Goal: Navigation & Orientation: Find specific page/section

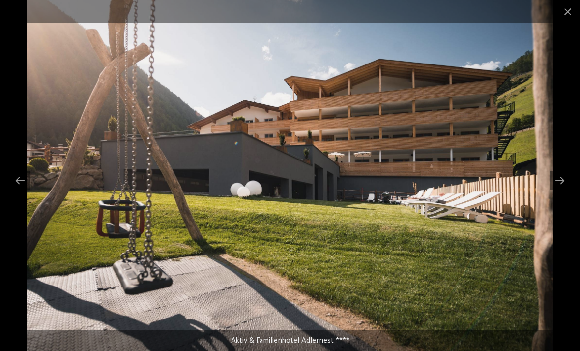
click at [555, 179] on div at bounding box center [560, 180] width 21 height 19
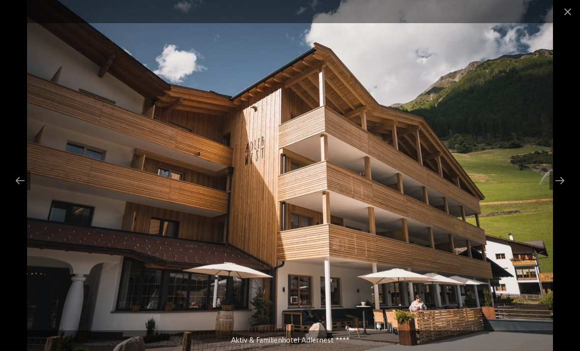
click at [559, 179] on div at bounding box center [560, 180] width 21 height 19
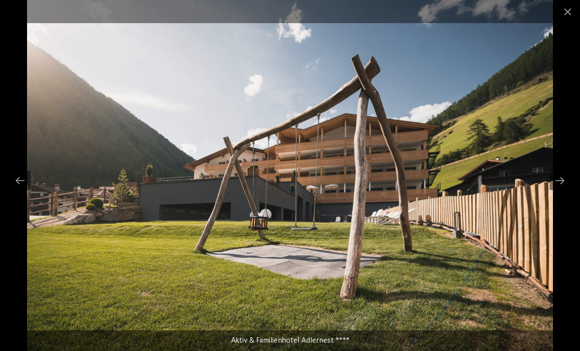
click at [558, 182] on div at bounding box center [560, 180] width 21 height 19
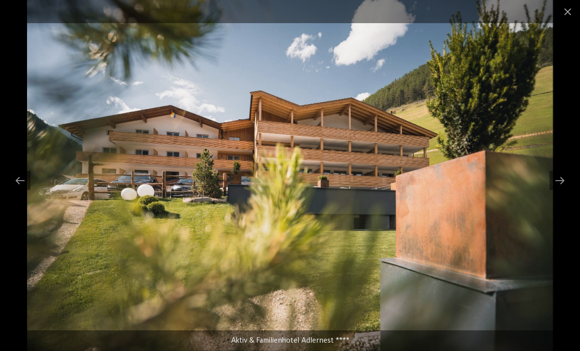
click at [560, 186] on div at bounding box center [560, 180] width 21 height 19
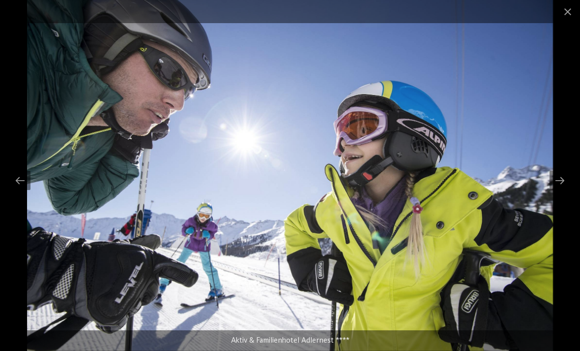
click at [559, 185] on div at bounding box center [560, 180] width 21 height 19
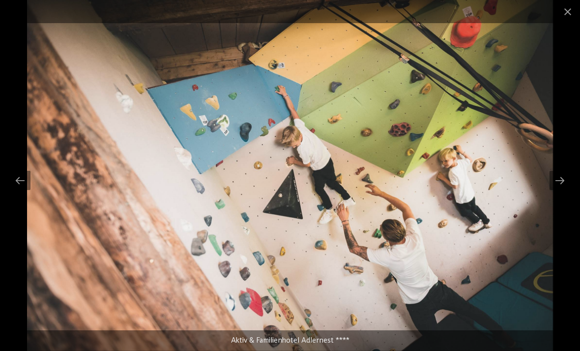
click at [559, 182] on div at bounding box center [560, 180] width 21 height 19
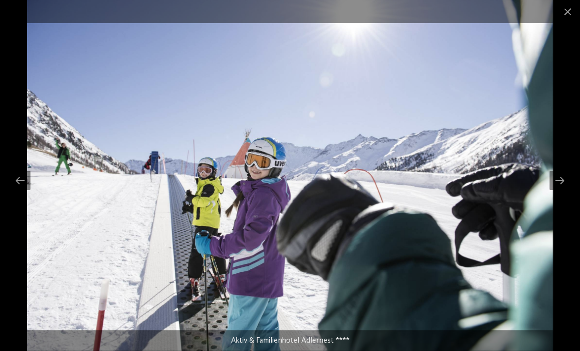
click at [560, 179] on div at bounding box center [560, 180] width 21 height 19
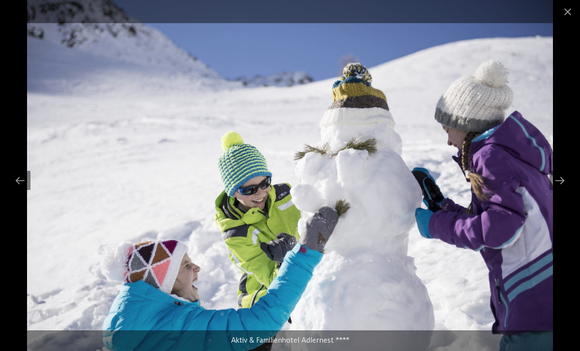
click at [557, 179] on div at bounding box center [560, 180] width 21 height 19
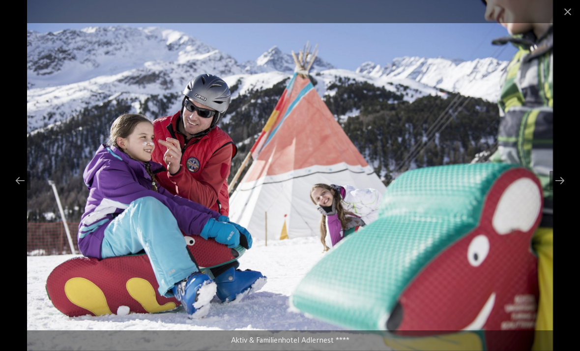
click at [554, 181] on div at bounding box center [560, 180] width 21 height 19
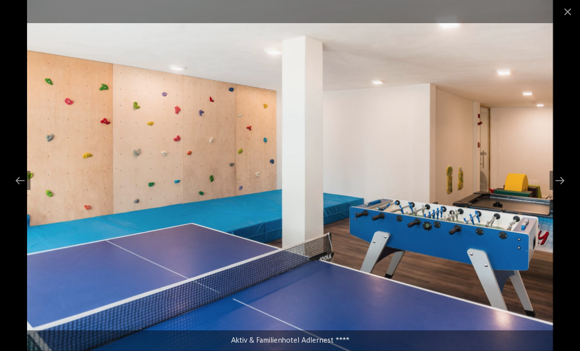
click at [559, 180] on div at bounding box center [560, 180] width 21 height 19
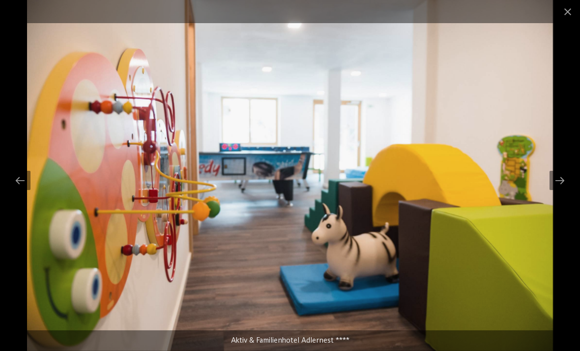
click at [561, 180] on div at bounding box center [560, 180] width 21 height 19
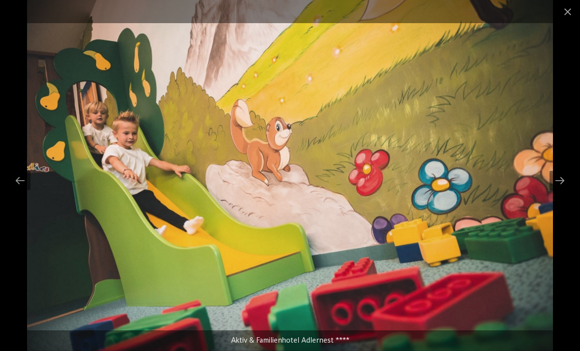
click at [554, 186] on div at bounding box center [560, 180] width 21 height 19
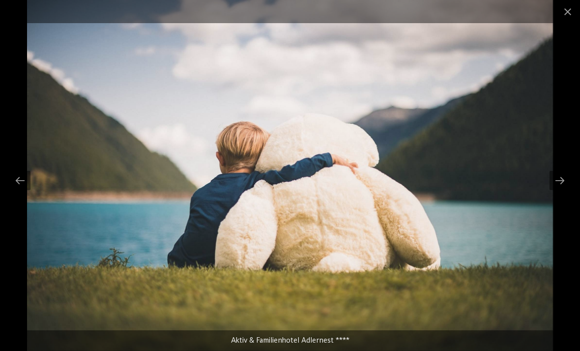
click at [554, 177] on div at bounding box center [560, 180] width 21 height 19
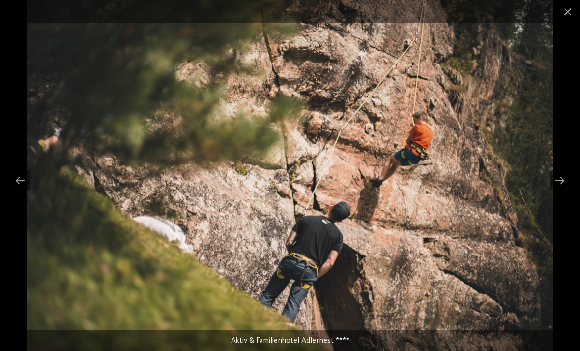
click at [556, 182] on div at bounding box center [560, 180] width 21 height 19
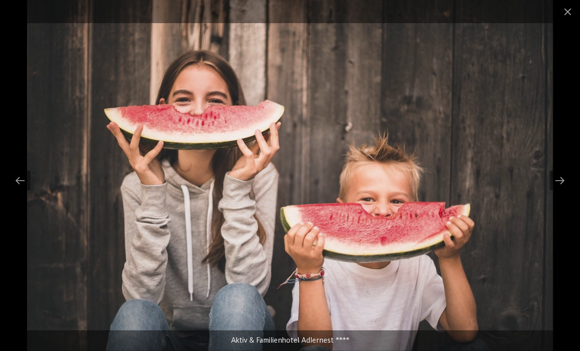
click at [557, 181] on div at bounding box center [560, 180] width 21 height 19
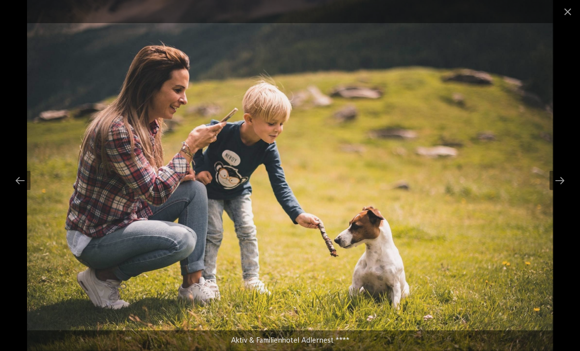
click at [557, 177] on div at bounding box center [560, 180] width 21 height 19
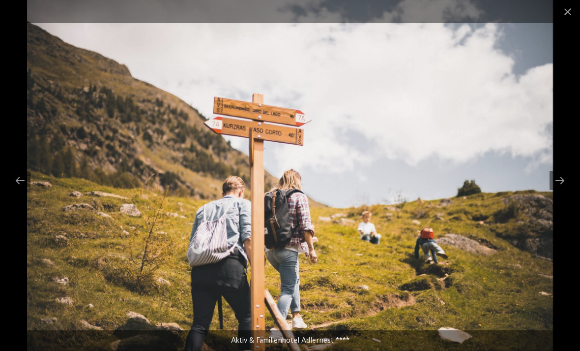
click at [554, 181] on div at bounding box center [560, 180] width 21 height 19
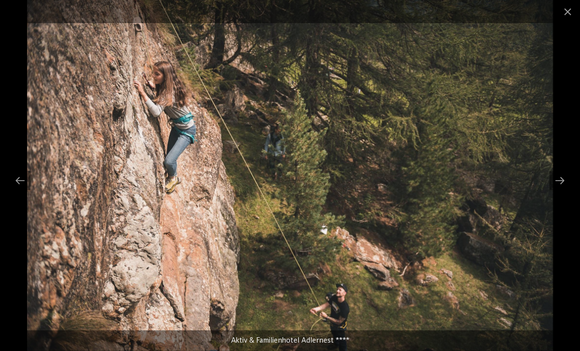
click at [555, 185] on div at bounding box center [560, 180] width 21 height 19
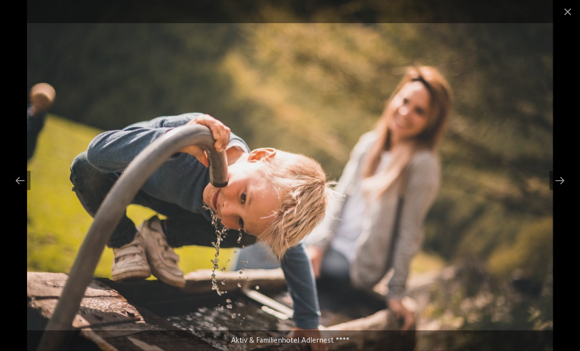
click at [557, 183] on div at bounding box center [560, 180] width 21 height 19
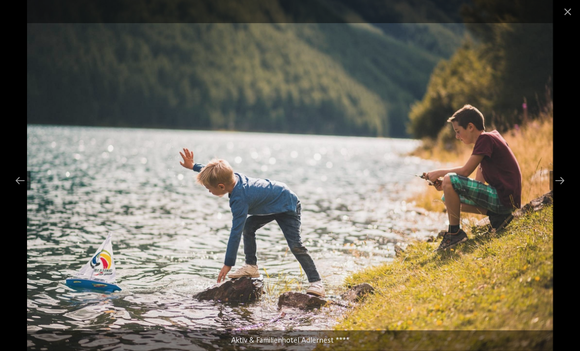
click at [552, 177] on div at bounding box center [560, 180] width 21 height 19
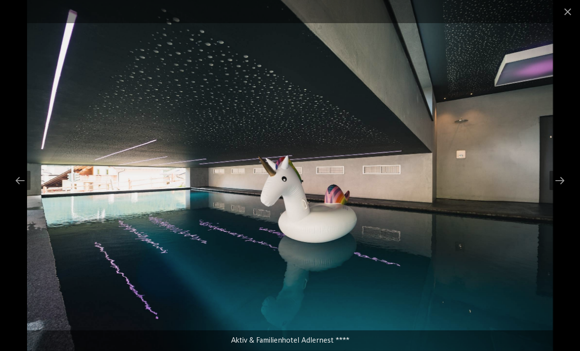
click at [562, 183] on div at bounding box center [560, 180] width 21 height 19
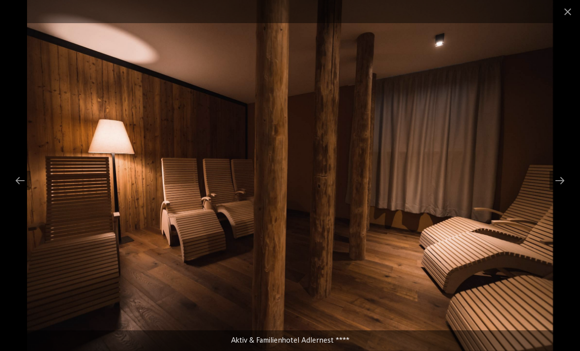
click at [560, 181] on div at bounding box center [560, 180] width 21 height 19
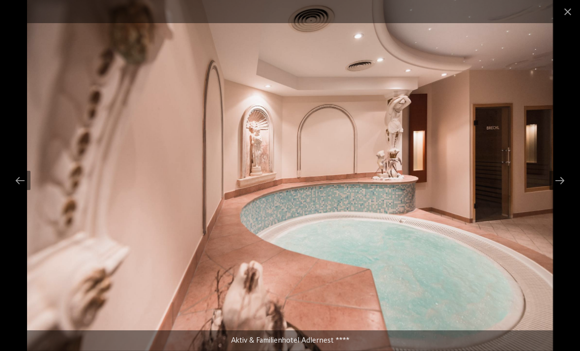
click at [555, 180] on div at bounding box center [560, 180] width 21 height 19
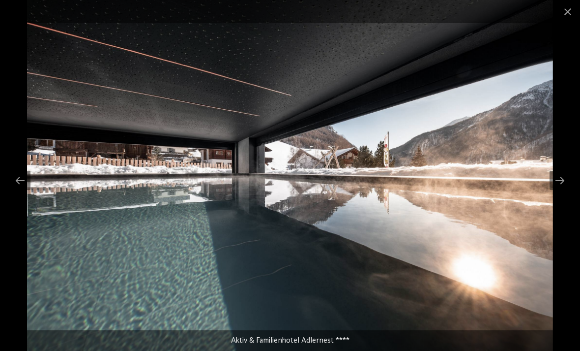
click at [557, 177] on div at bounding box center [560, 180] width 21 height 19
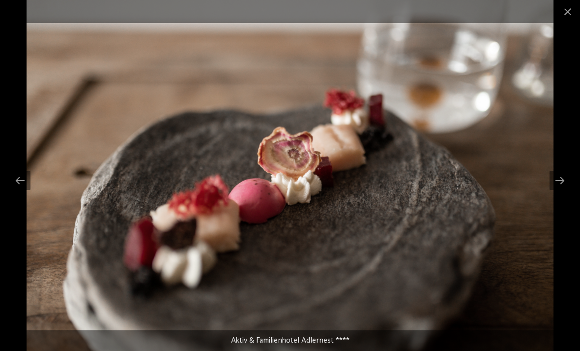
click at [555, 178] on div at bounding box center [560, 180] width 21 height 19
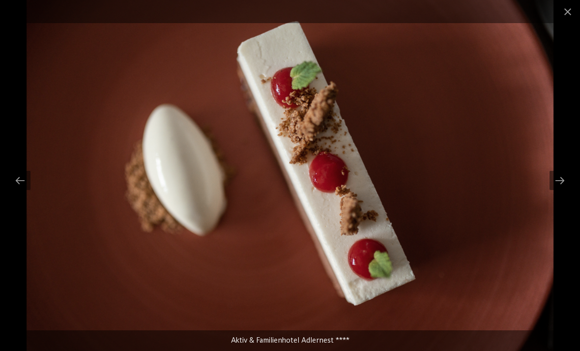
click at [558, 181] on div at bounding box center [560, 180] width 21 height 19
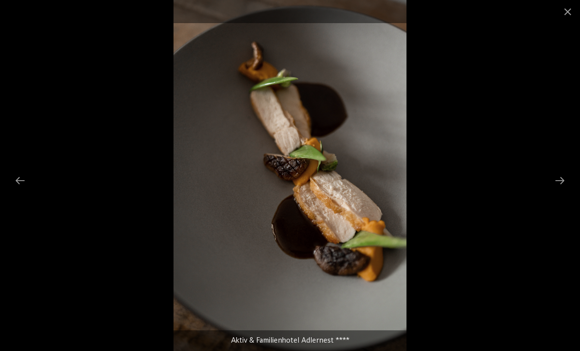
click at [553, 186] on div at bounding box center [560, 180] width 21 height 19
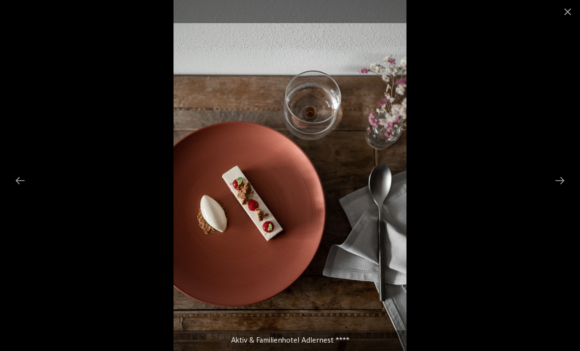
click at [557, 175] on div at bounding box center [560, 180] width 21 height 19
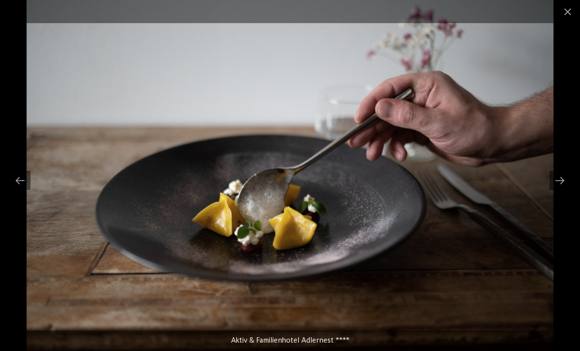
click at [558, 179] on div at bounding box center [560, 180] width 21 height 19
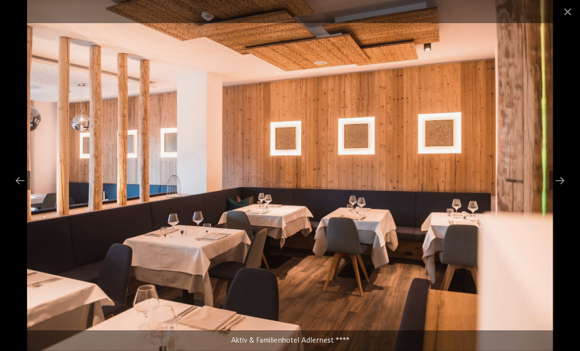
click at [557, 176] on div at bounding box center [560, 180] width 21 height 19
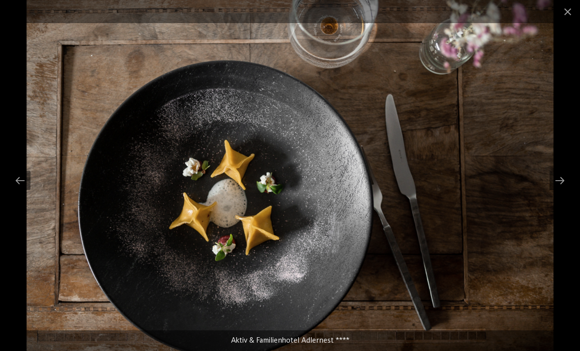
click at [560, 176] on div at bounding box center [560, 180] width 21 height 19
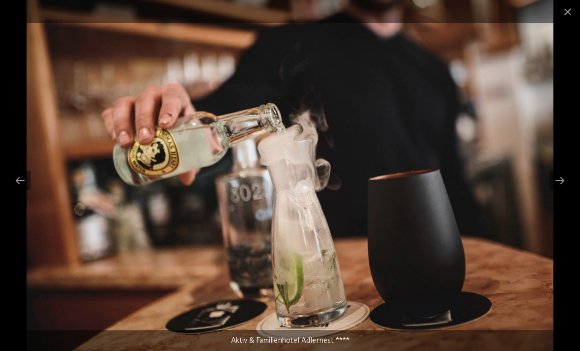
click at [556, 178] on div at bounding box center [560, 180] width 21 height 19
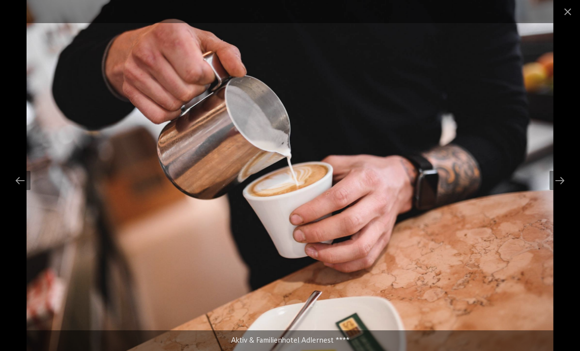
click at [556, 178] on div at bounding box center [560, 180] width 21 height 19
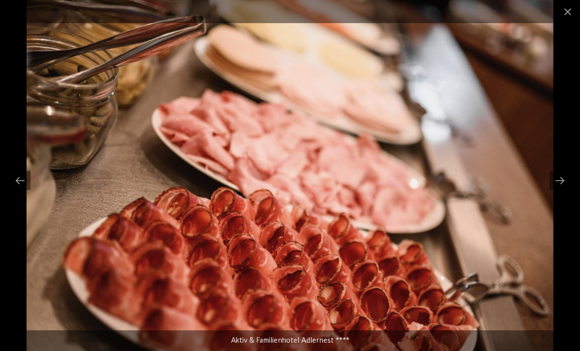
click at [557, 182] on div at bounding box center [560, 180] width 21 height 19
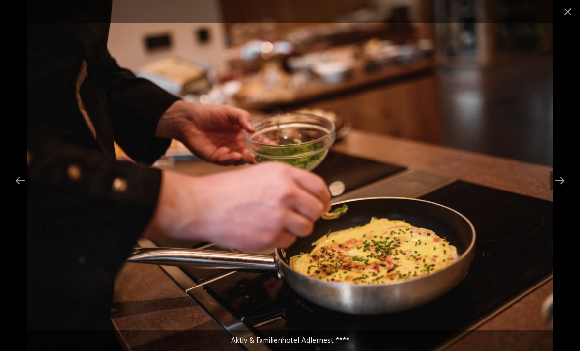
click at [555, 179] on div at bounding box center [560, 180] width 21 height 19
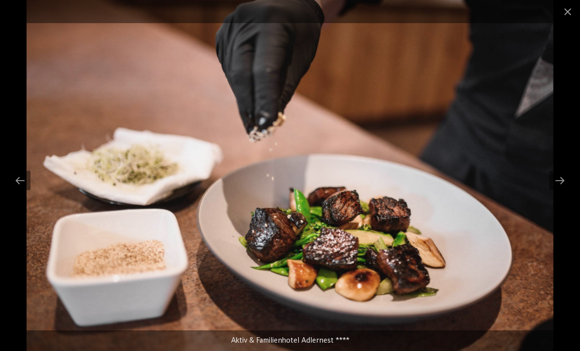
click at [560, 184] on div at bounding box center [560, 180] width 21 height 19
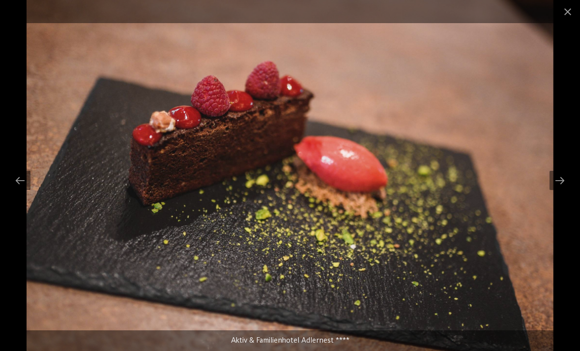
click at [557, 179] on div at bounding box center [560, 180] width 21 height 19
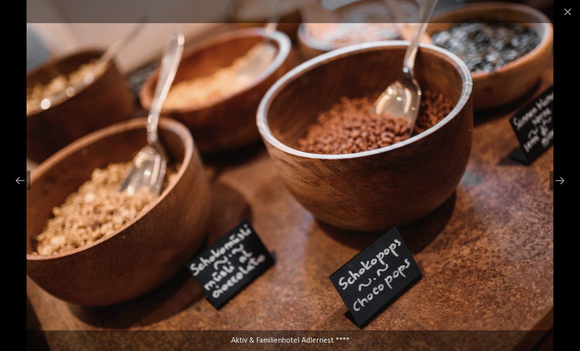
click at [553, 180] on div at bounding box center [560, 180] width 21 height 19
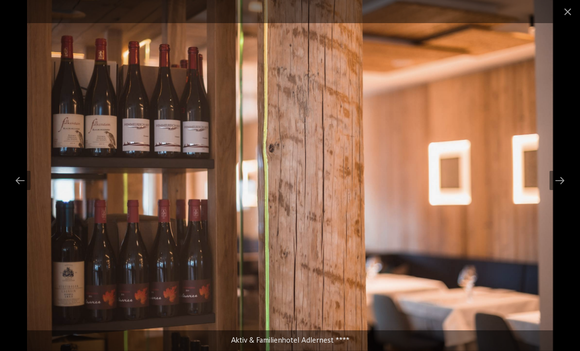
click at [556, 180] on div at bounding box center [560, 180] width 21 height 19
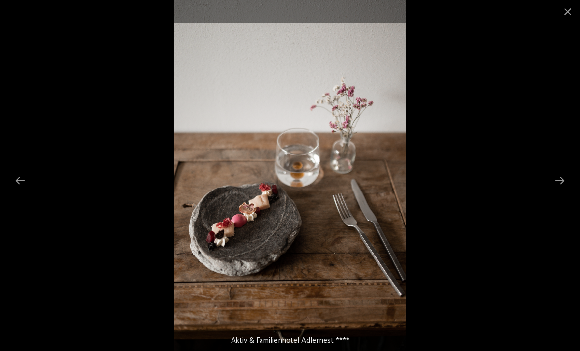
click at [552, 181] on div at bounding box center [560, 180] width 21 height 19
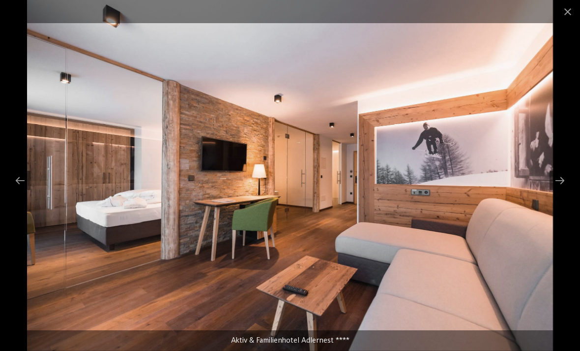
click at [560, 178] on div at bounding box center [560, 180] width 21 height 19
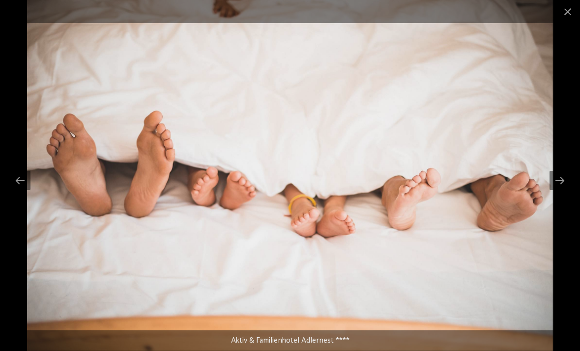
click at [554, 181] on div at bounding box center [560, 180] width 21 height 19
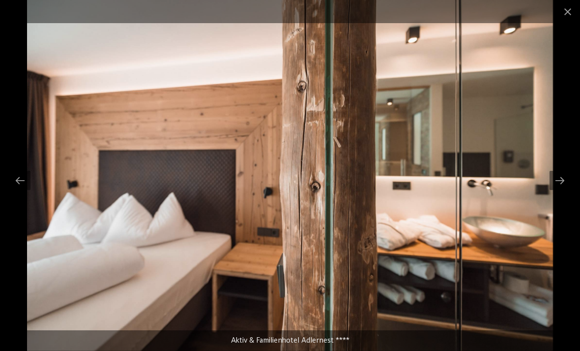
click at [556, 178] on div at bounding box center [560, 180] width 21 height 19
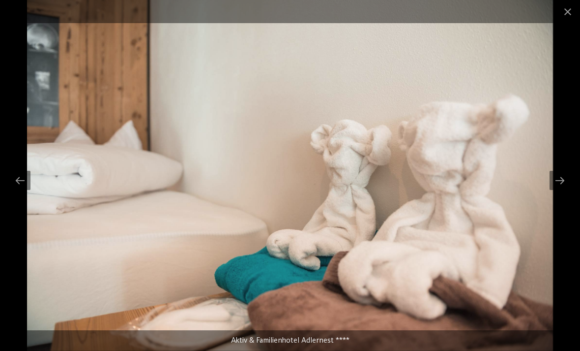
click at [553, 180] on div at bounding box center [560, 180] width 21 height 19
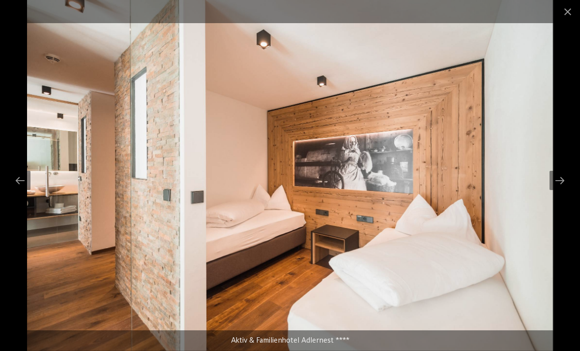
click at [555, 183] on div at bounding box center [560, 180] width 21 height 19
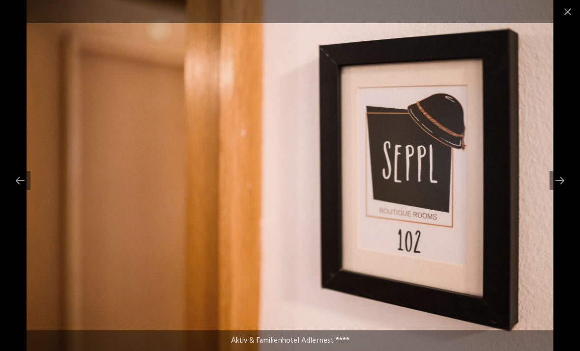
click at [555, 182] on div at bounding box center [560, 180] width 21 height 19
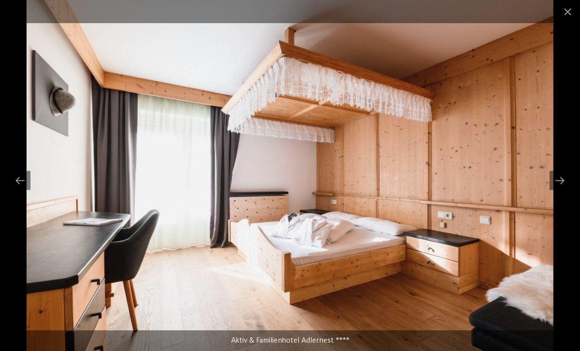
click at [557, 181] on div at bounding box center [560, 180] width 21 height 19
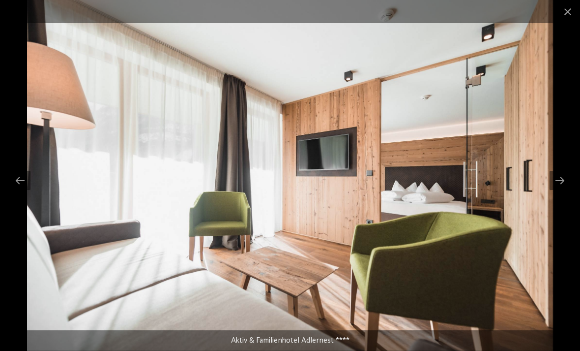
click at [556, 180] on div at bounding box center [560, 180] width 21 height 19
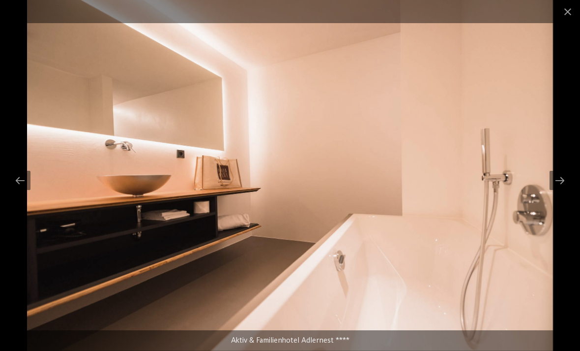
click at [557, 182] on div at bounding box center [560, 180] width 21 height 19
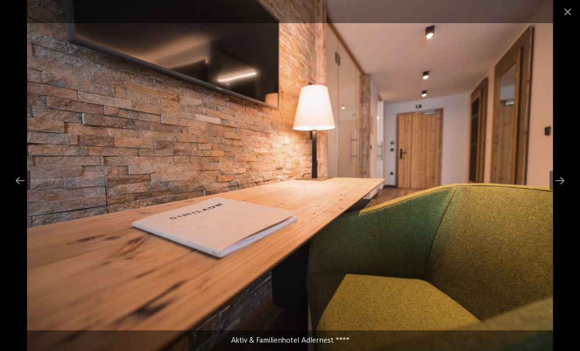
click at [558, 179] on div at bounding box center [560, 180] width 21 height 19
